Goal: Navigation & Orientation: Find specific page/section

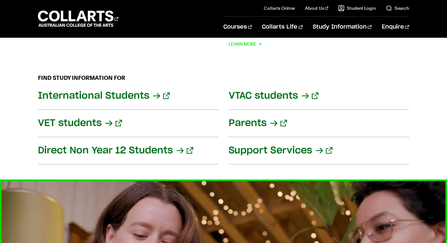
scroll to position [722, 0]
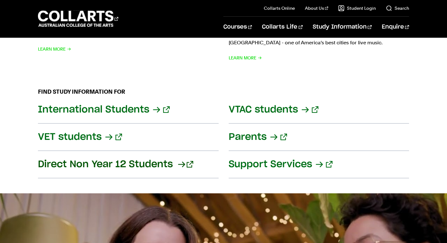
click at [182, 157] on link "Direct Non Year 12 Students" at bounding box center [128, 164] width 180 height 27
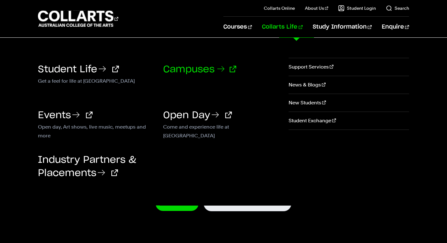
click at [222, 69] on icon at bounding box center [221, 69] width 10 height 10
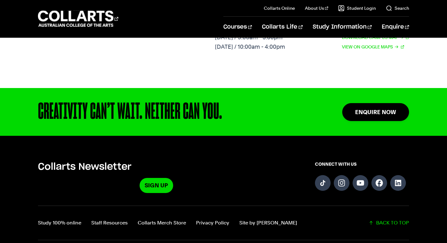
scroll to position [816, 0]
